Goal: Information Seeking & Learning: Learn about a topic

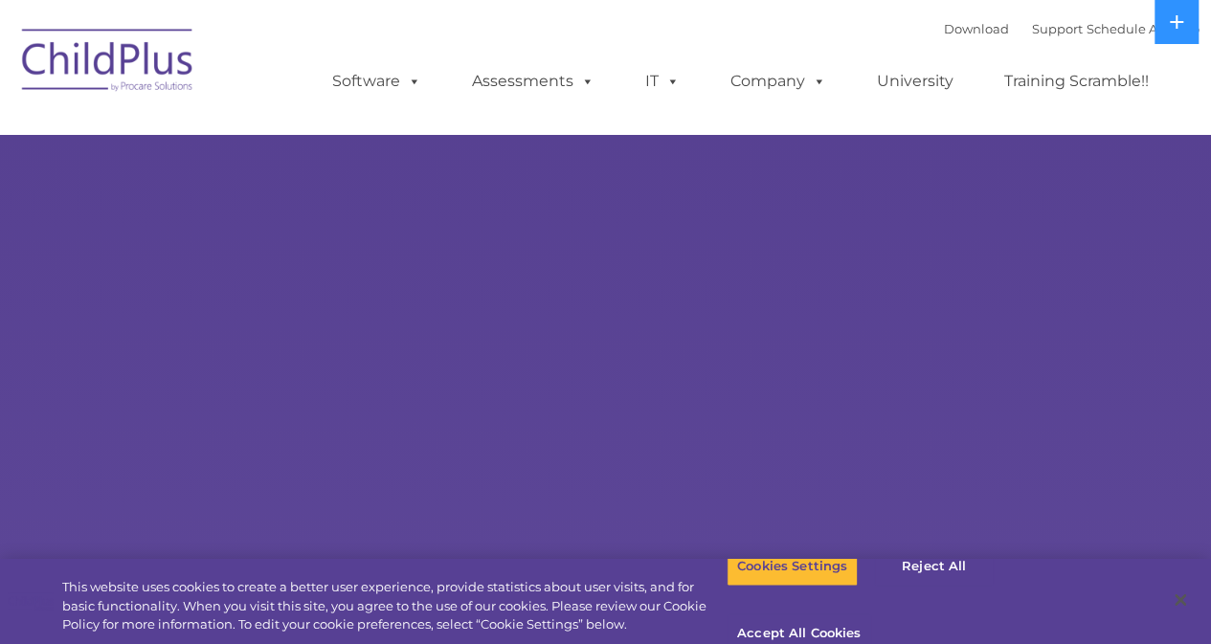
select select "MEDIUM"
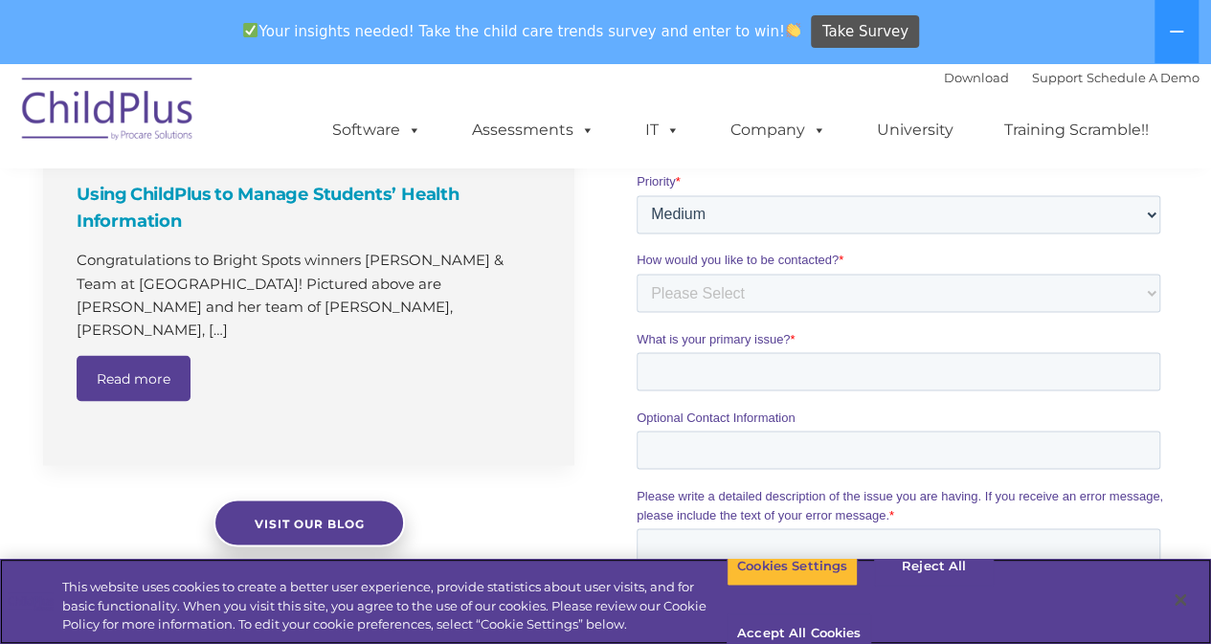
scroll to position [1543, 0]
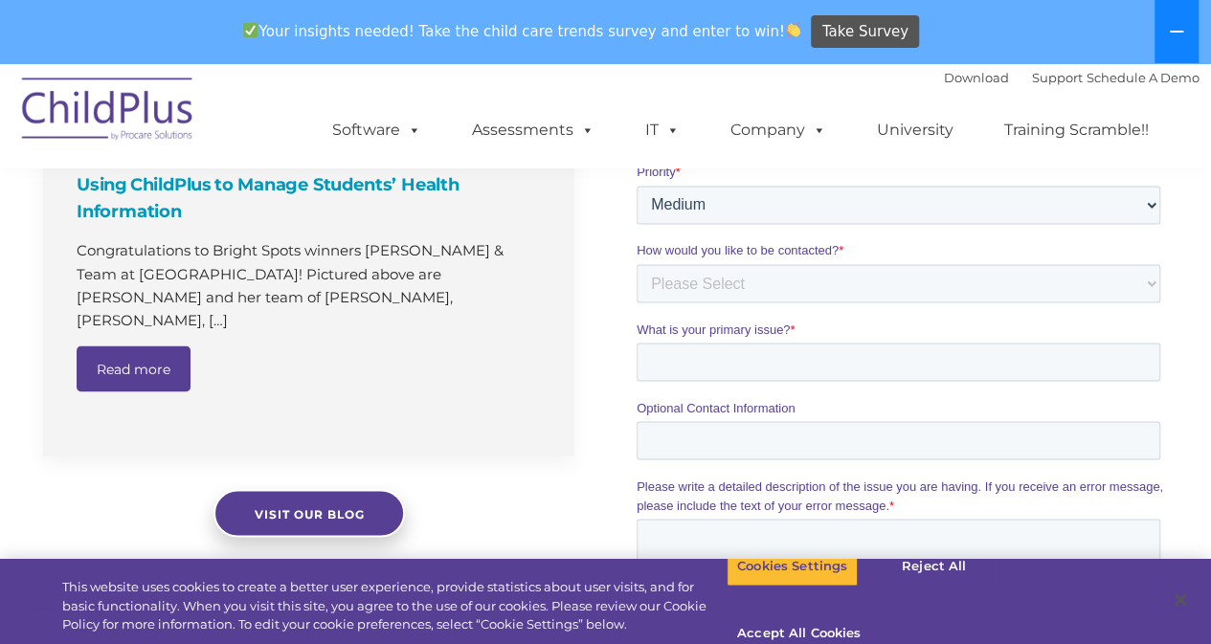
click at [1179, 45] on button at bounding box center [1176, 31] width 44 height 63
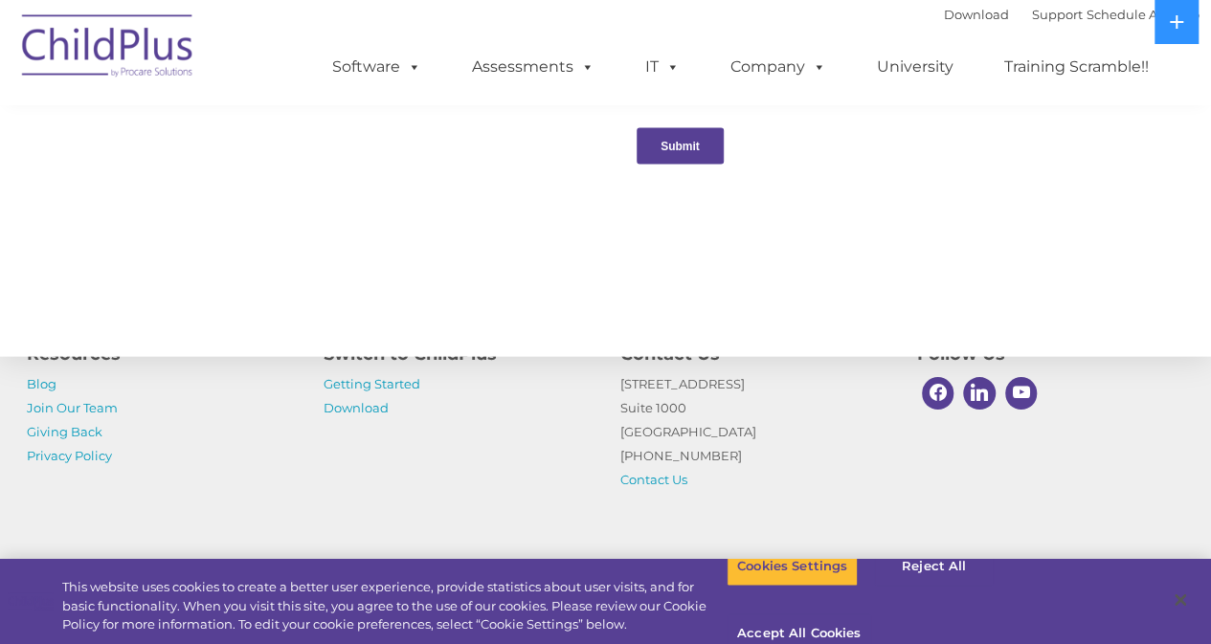
scroll to position [2201, 0]
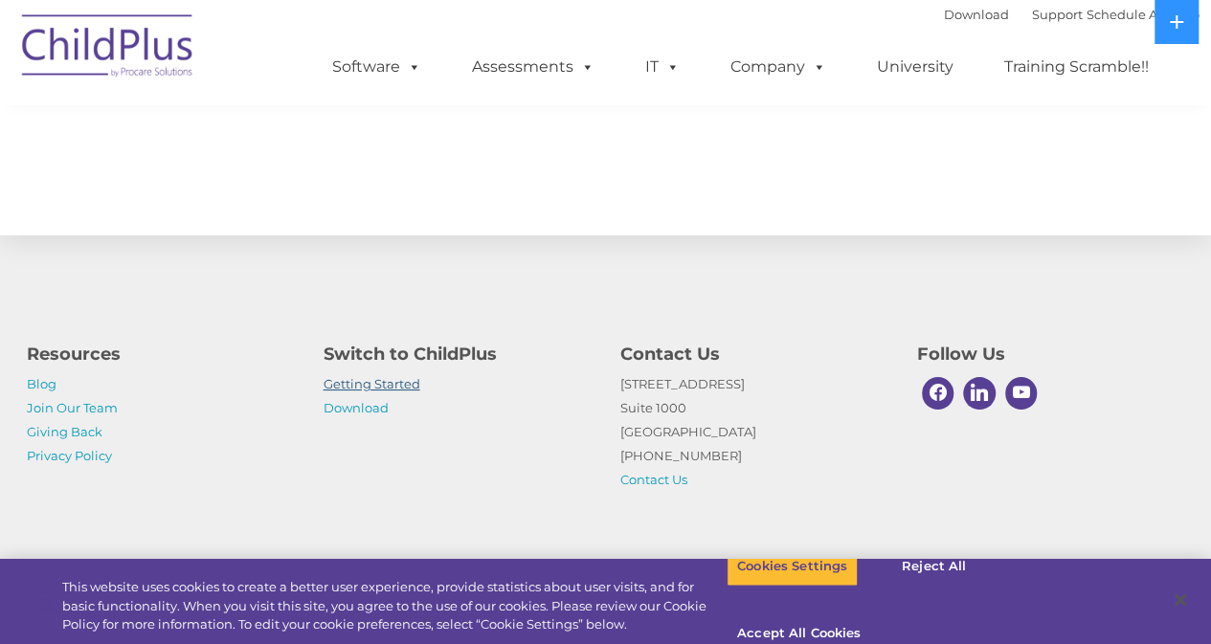
click at [377, 380] on link "Getting Started" at bounding box center [372, 383] width 97 height 15
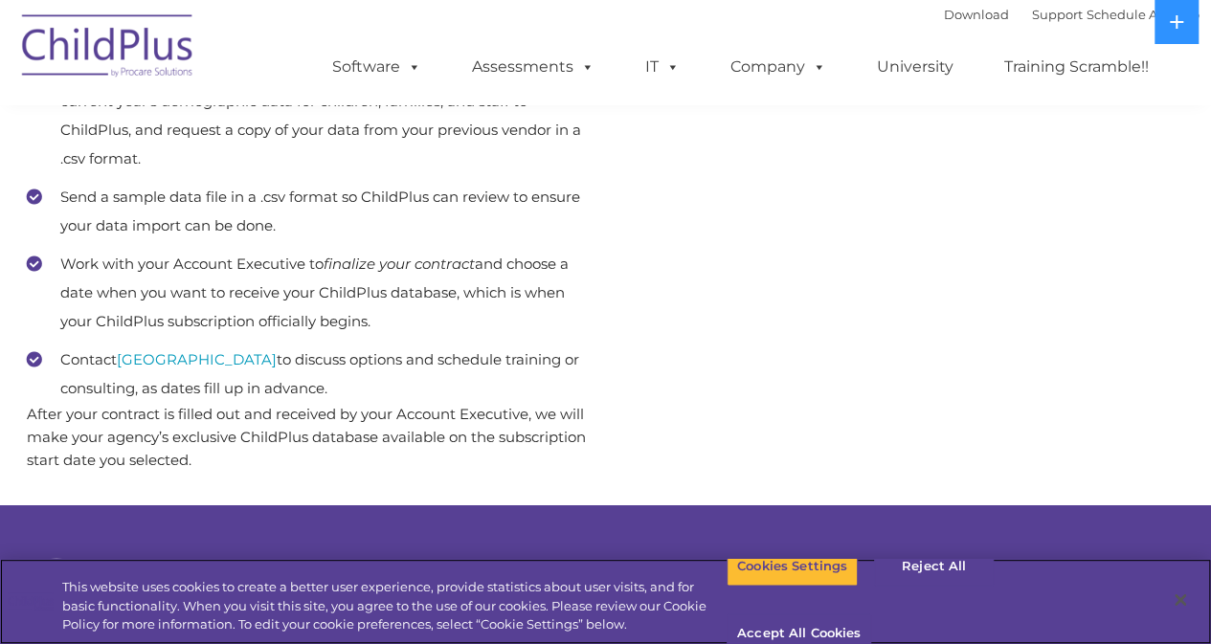
scroll to position [1066, 0]
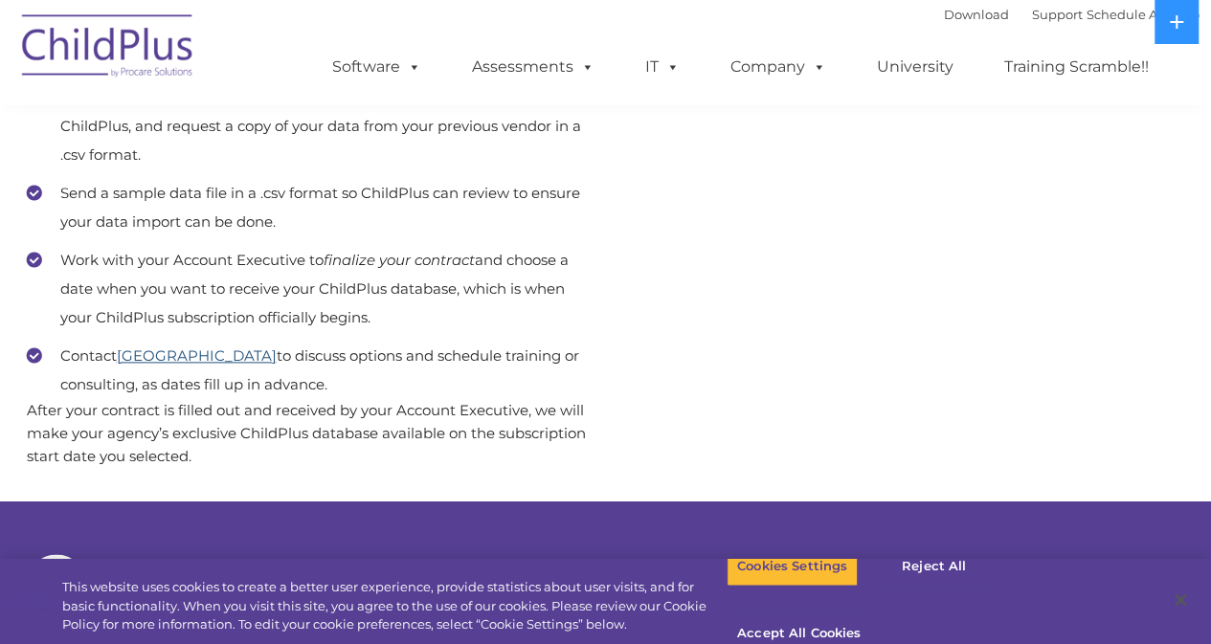
click at [214, 353] on link "[GEOGRAPHIC_DATA]" at bounding box center [197, 355] width 160 height 18
